Goal: Information Seeking & Learning: Learn about a topic

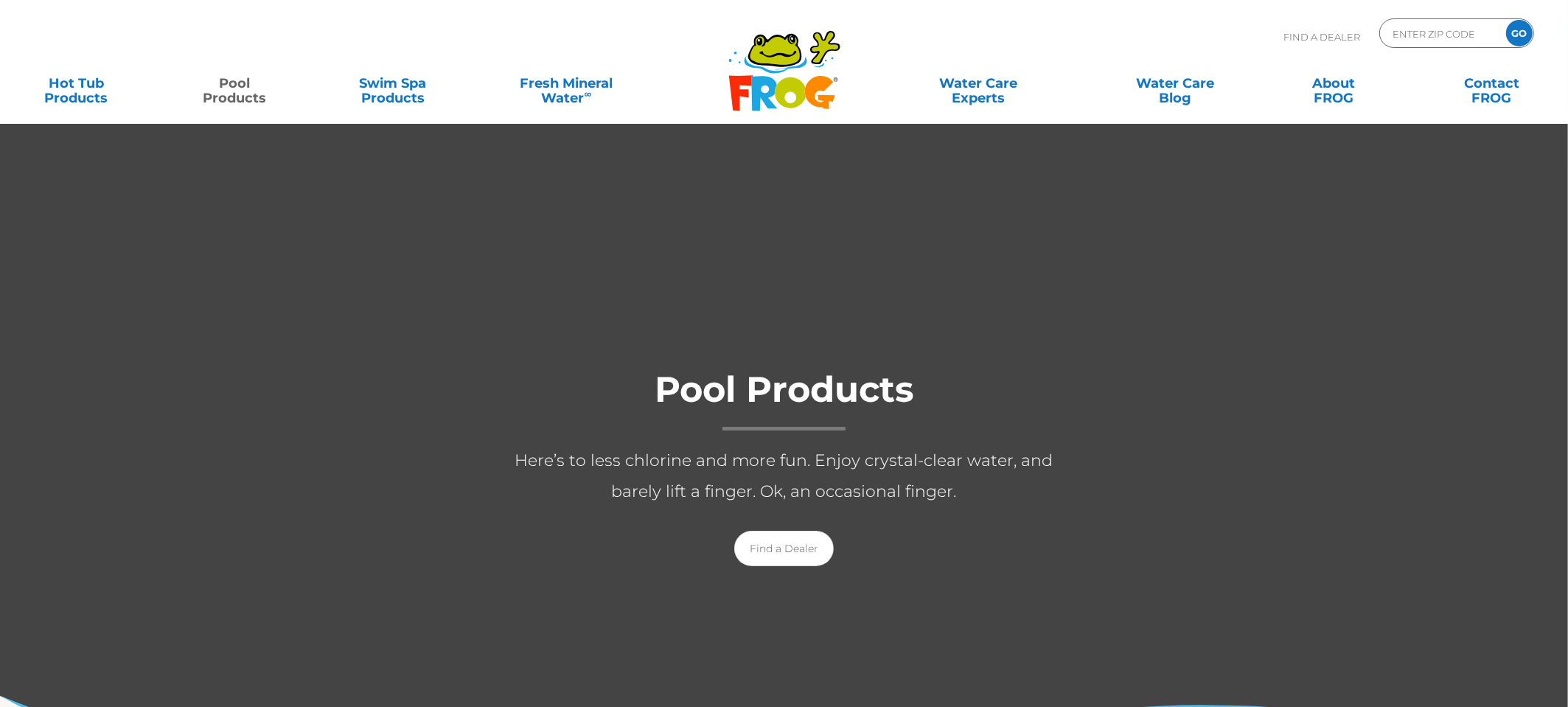
click at [179, 516] on div "Pool Products Here’s to less chlorine and more fun. Enjoy crystal-clear water, …" at bounding box center [784, 463] width 1568 height 238
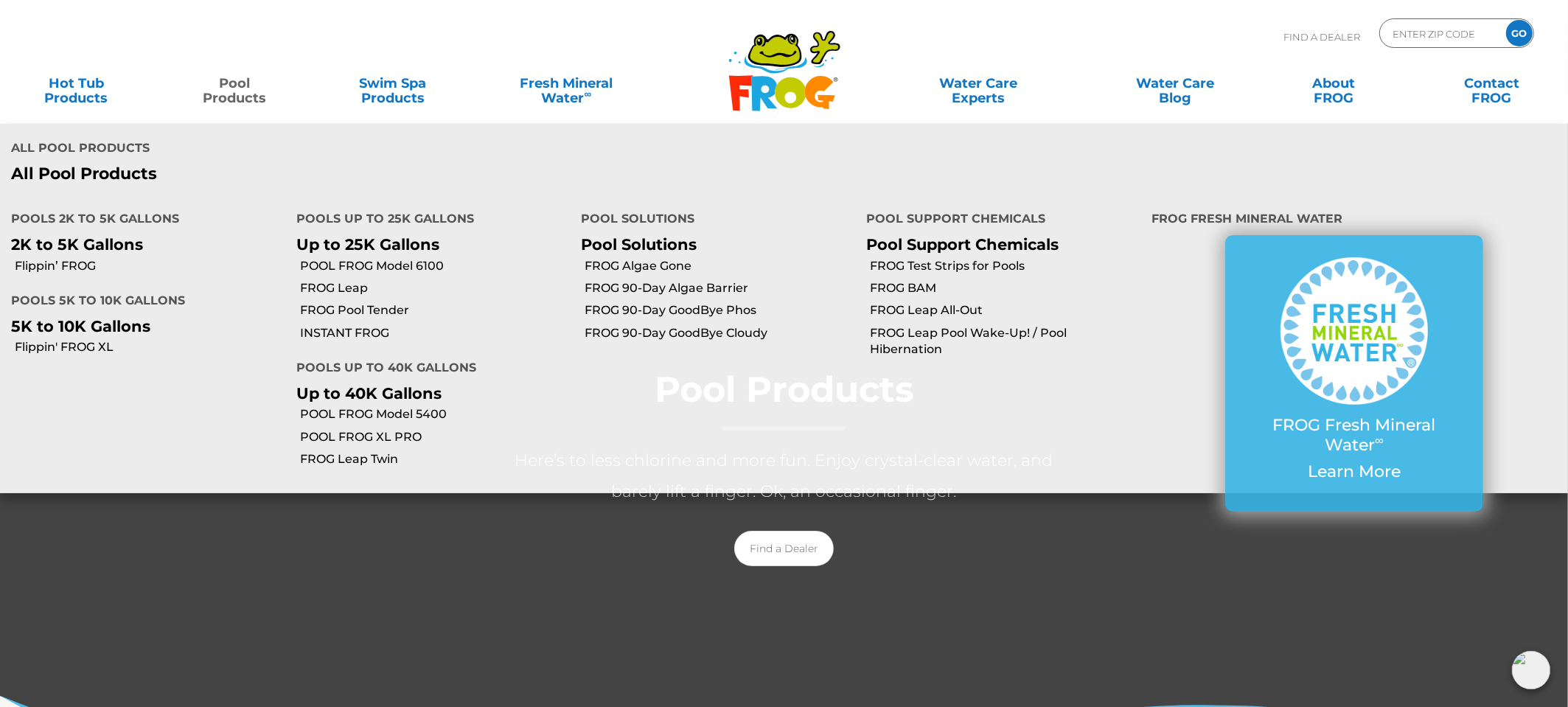
click at [220, 88] on link "Pool Products" at bounding box center [235, 83] width 123 height 30
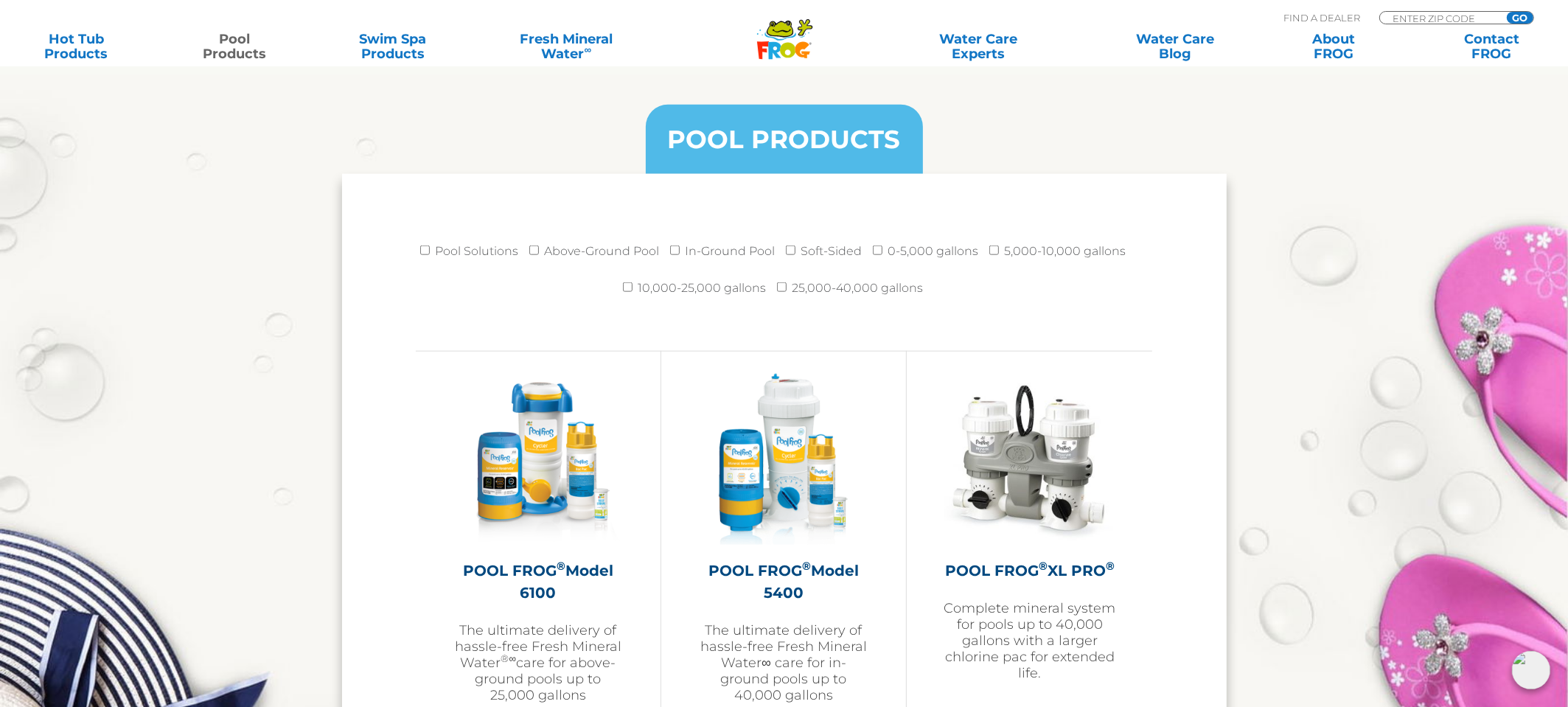
scroll to position [1889, 0]
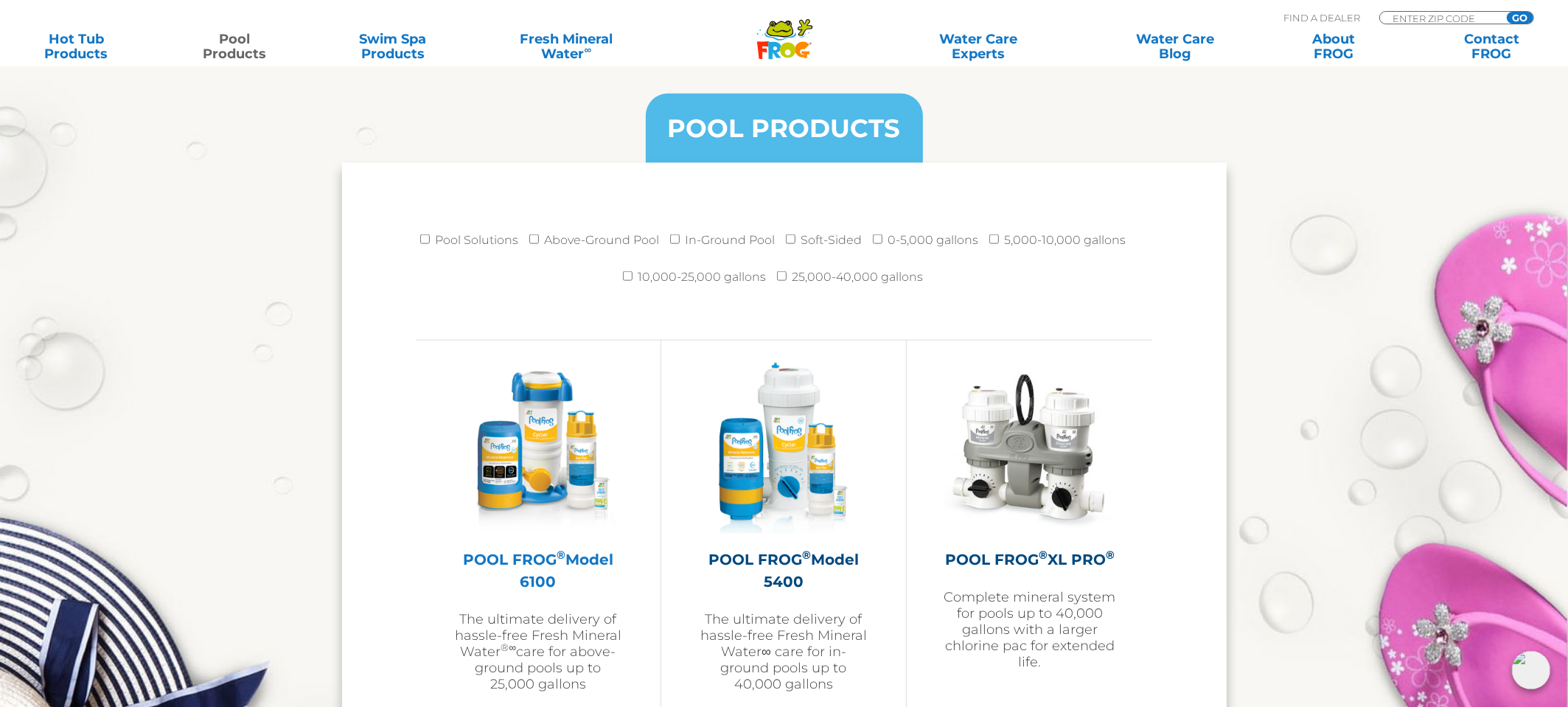
click at [487, 552] on h2 "POOL FROG ® Model 6100" at bounding box center [538, 571] width 171 height 44
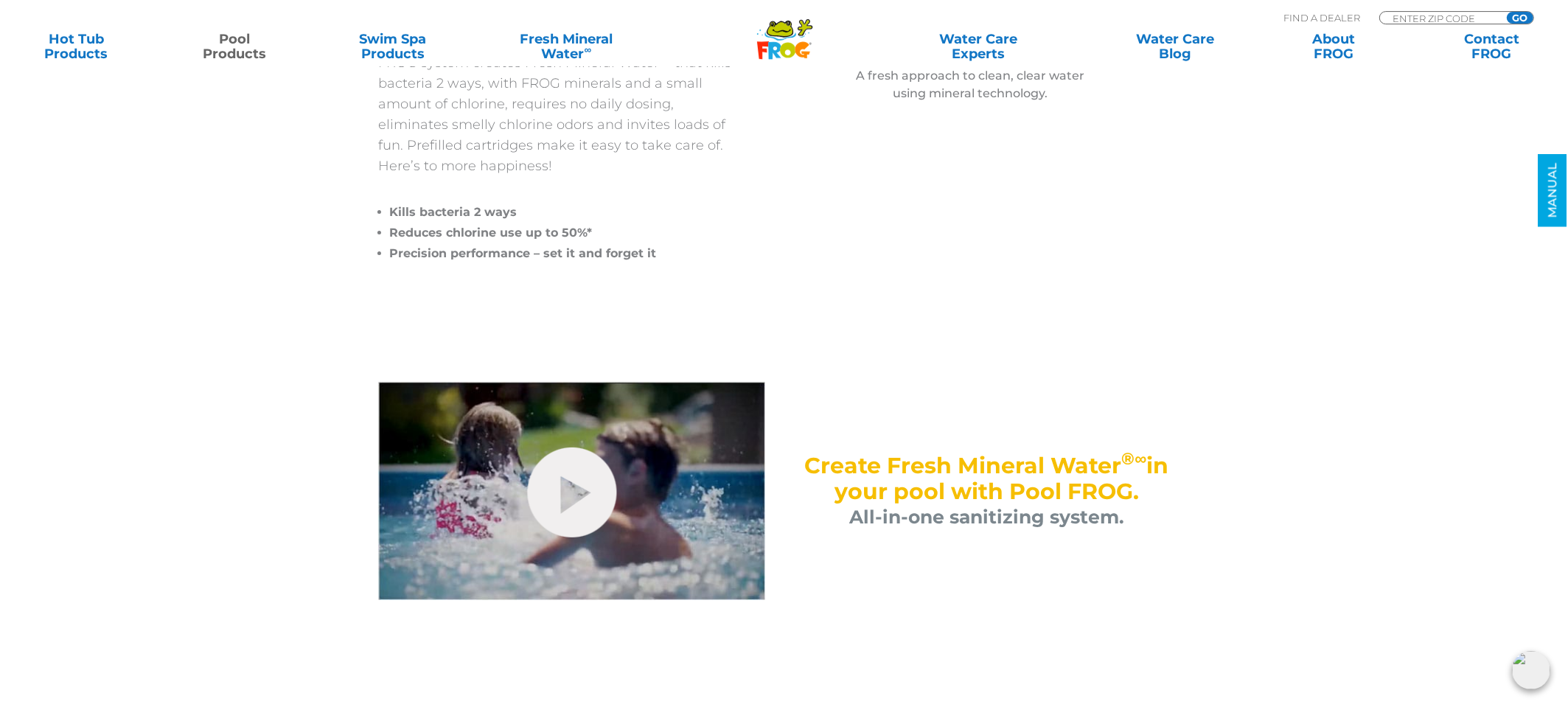
scroll to position [667, 0]
